Goal: Transaction & Acquisition: Purchase product/service

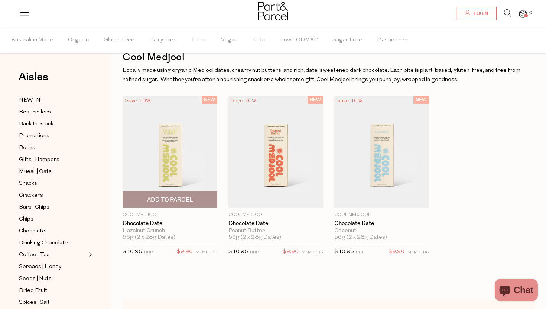
click at [176, 164] on img at bounding box center [170, 152] width 95 height 112
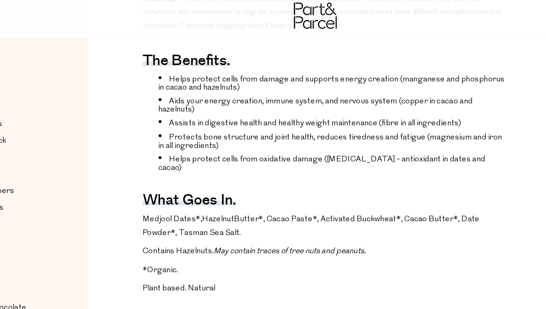
scroll to position [290, 0]
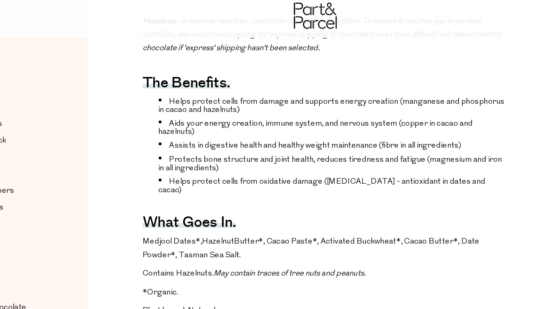
click at [178, 87] on li "Aids your energy creation, immune system, and nervous system (copper in cacao a…" at bounding box center [286, 90] width 248 height 13
drag, startPoint x: 169, startPoint y: 85, endPoint x: 253, endPoint y: 85, distance: 83.6
click at [253, 85] on li "Aids your energy creation, immune system, and nervous system (copper in cacao a…" at bounding box center [286, 90] width 248 height 13
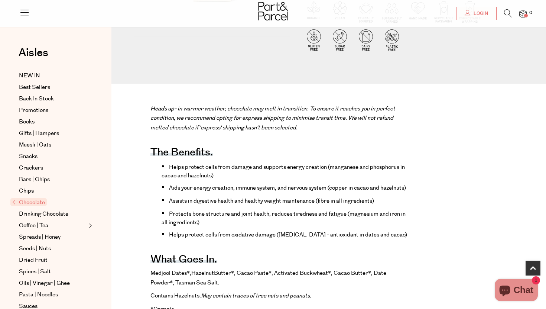
scroll to position [241, 0]
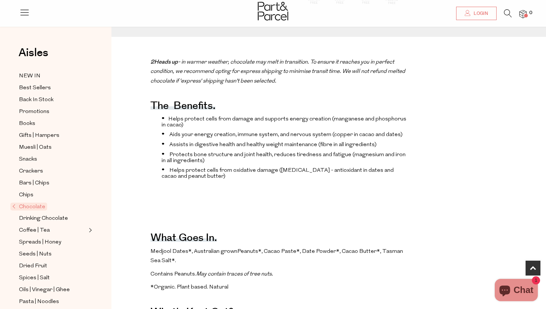
scroll to position [243, 0]
